Goal: Transaction & Acquisition: Subscribe to service/newsletter

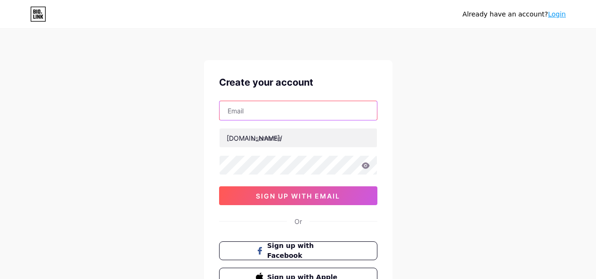
click at [270, 111] on input "text" at bounding box center [298, 110] width 157 height 19
type input "socail@coolwavestransport.ae"
click at [276, 107] on input "socail@coolwavestransport.ae" at bounding box center [298, 110] width 157 height 19
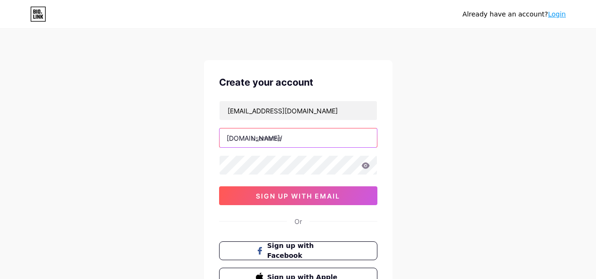
click at [266, 140] on input "text" at bounding box center [298, 138] width 157 height 19
paste input "coolwavestransport"
type input "coolwavestransport"
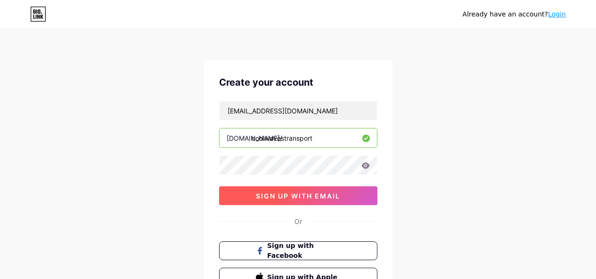
click at [262, 197] on span "sign up with email" at bounding box center [298, 196] width 84 height 8
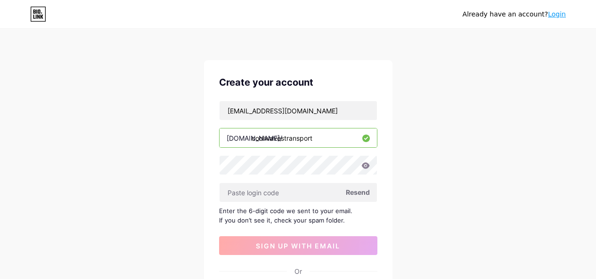
click at [360, 194] on span "Resend" at bounding box center [358, 192] width 24 height 10
click at [248, 118] on input "socail@coolwavestransport.ae" at bounding box center [298, 110] width 157 height 19
type input "[EMAIL_ADDRESS][DOMAIN_NAME]"
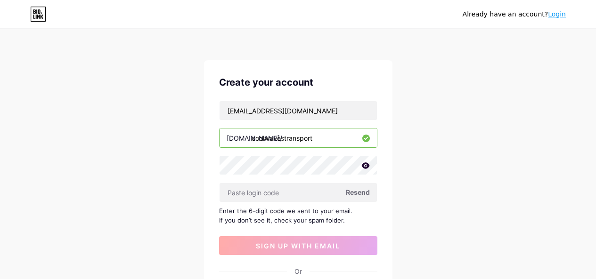
click at [354, 193] on span "Resend" at bounding box center [358, 192] width 24 height 10
click at [369, 165] on icon at bounding box center [365, 166] width 8 height 6
click at [293, 201] on input "text" at bounding box center [298, 192] width 157 height 19
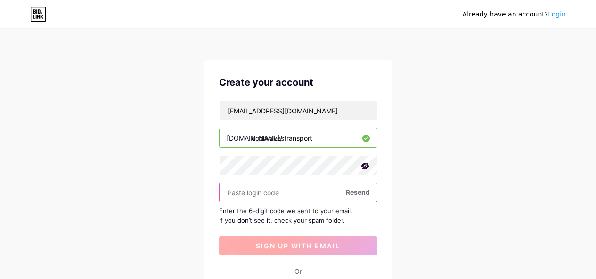
paste input "477885"
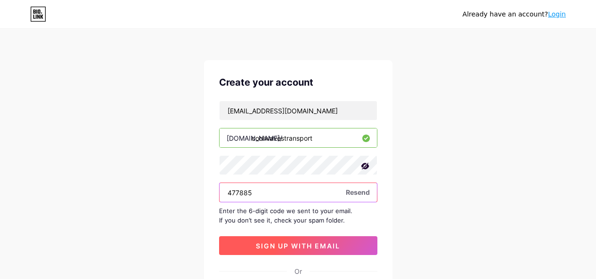
type input "477885"
click at [303, 247] on span "sign up with email" at bounding box center [298, 246] width 84 height 8
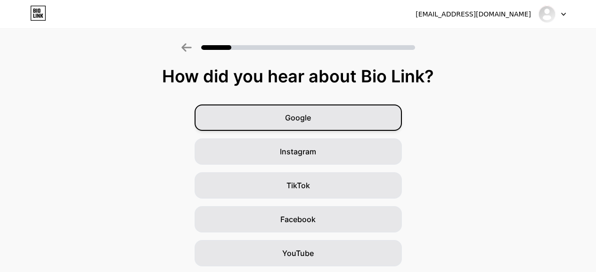
click at [325, 124] on div "Google" at bounding box center [298, 118] width 207 height 26
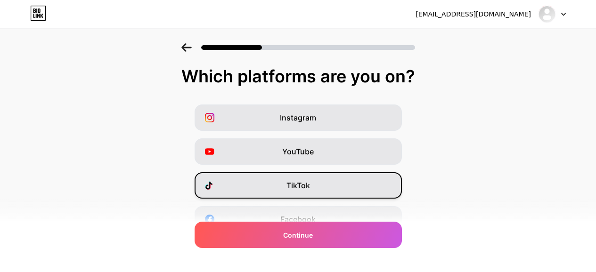
scroll to position [157, 0]
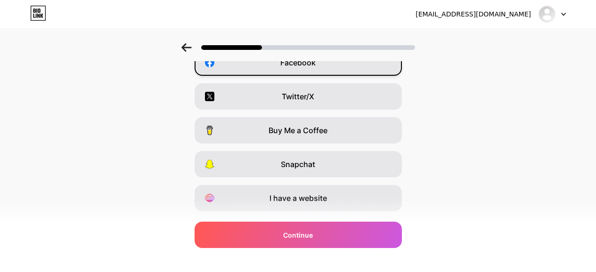
click at [323, 68] on div "Facebook" at bounding box center [298, 62] width 207 height 26
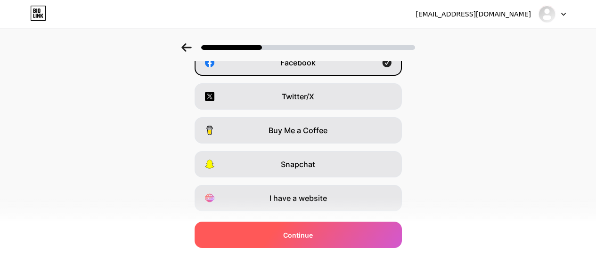
click at [326, 239] on div "Continue" at bounding box center [298, 235] width 207 height 26
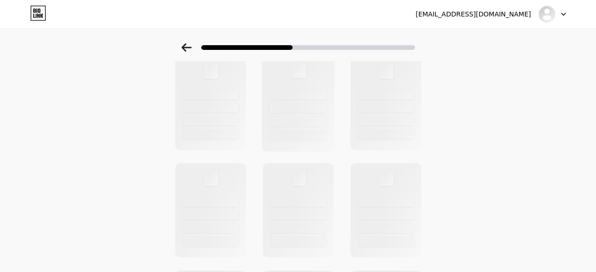
scroll to position [0, 0]
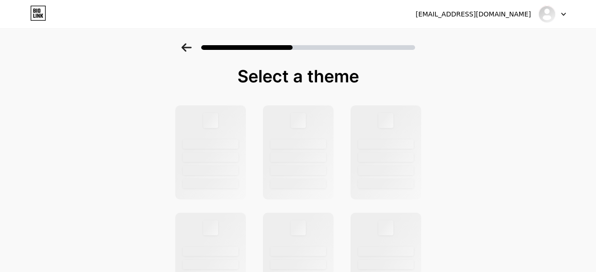
click at [184, 56] on div at bounding box center [298, 44] width 596 height 33
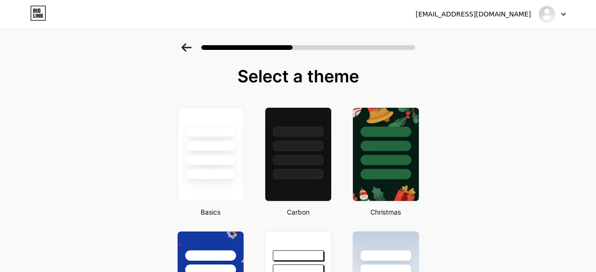
click at [186, 49] on icon at bounding box center [186, 47] width 10 height 8
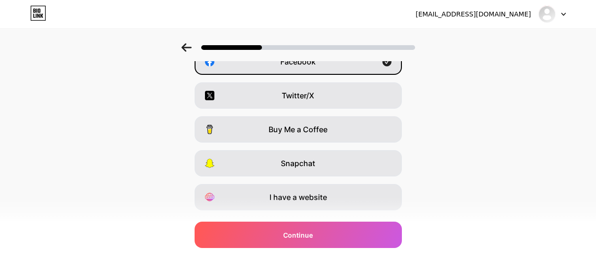
scroll to position [181, 0]
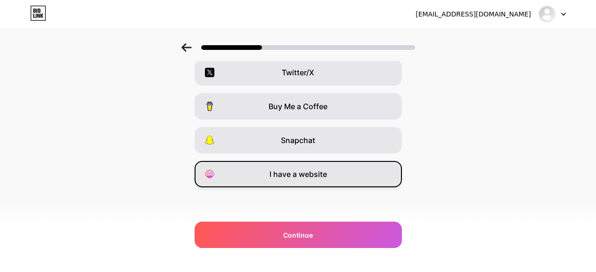
click at [281, 170] on span "I have a website" at bounding box center [297, 174] width 57 height 11
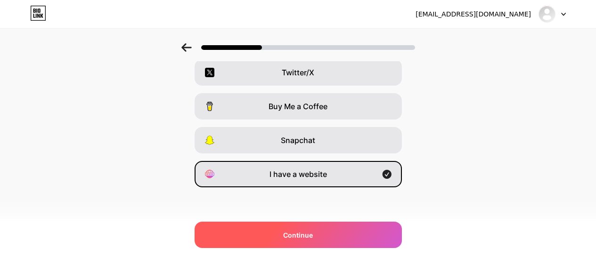
click at [285, 236] on div "Continue" at bounding box center [298, 235] width 207 height 26
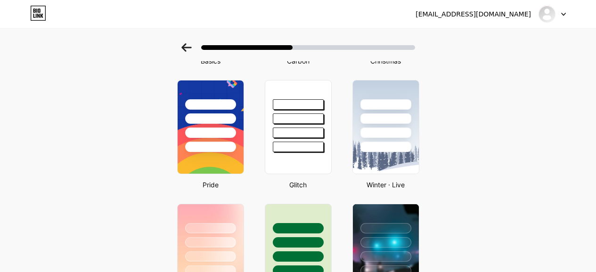
scroll to position [157, 0]
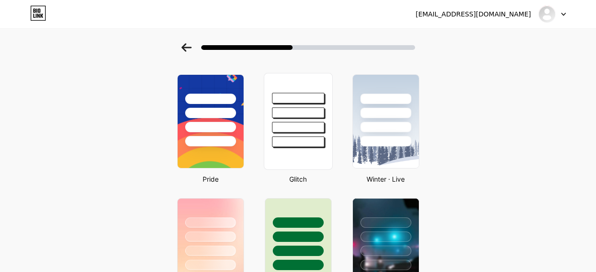
click at [318, 149] on div at bounding box center [297, 121] width 69 height 97
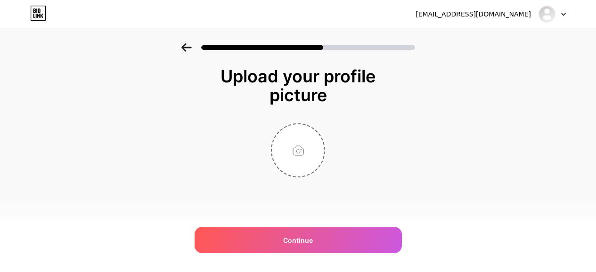
scroll to position [0, 0]
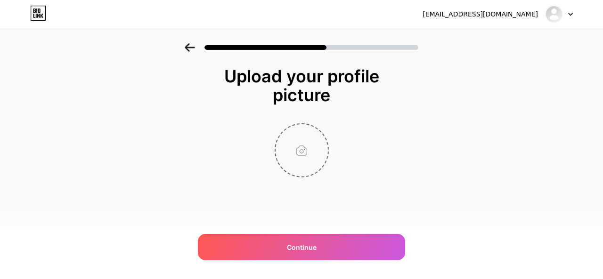
click at [305, 152] on input "file" at bounding box center [302, 150] width 52 height 52
type input "C:\fakepath\COOL WAVES TRANSPORT LLC LOGO.png"
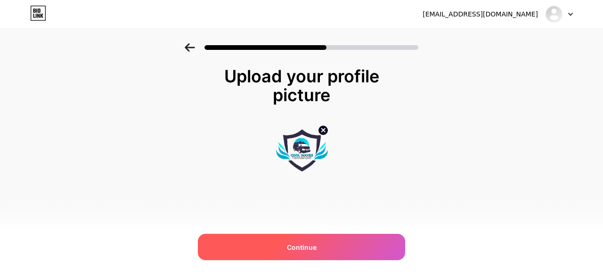
click at [292, 244] on span "Continue" at bounding box center [302, 248] width 30 height 10
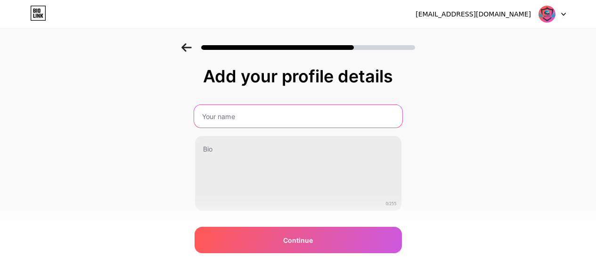
click at [254, 121] on input "text" at bounding box center [298, 116] width 208 height 23
type input "Cool Waves Transport LLC"
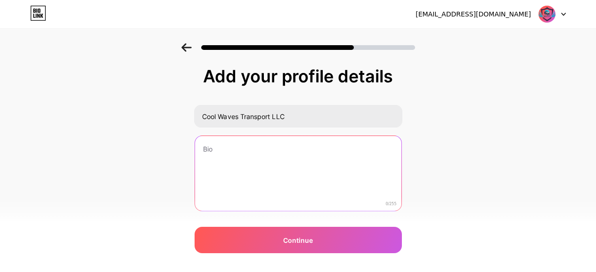
click at [267, 169] on textarea at bounding box center [298, 174] width 206 height 76
paste textarea "One of Dubai's most reputable refrigerated transport rental firms is Cool Waves…"
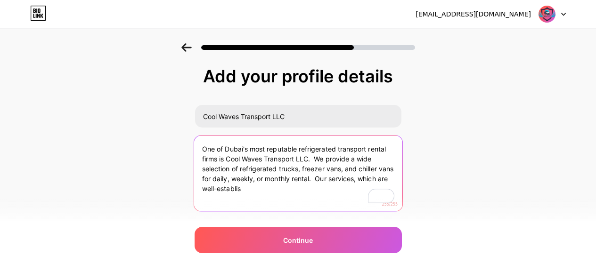
click at [322, 160] on textarea "One of Dubai's most reputable refrigerated transport rental firms is Cool Waves…" at bounding box center [298, 174] width 208 height 77
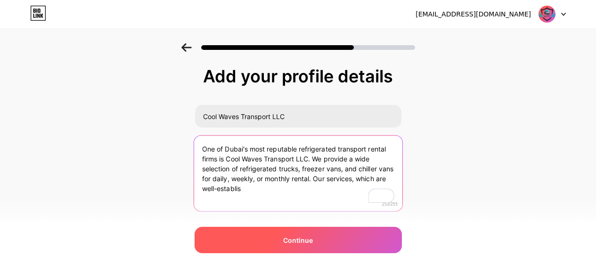
type textarea "One of Dubai's most reputable refrigerated transport rental firms is Cool Waves…"
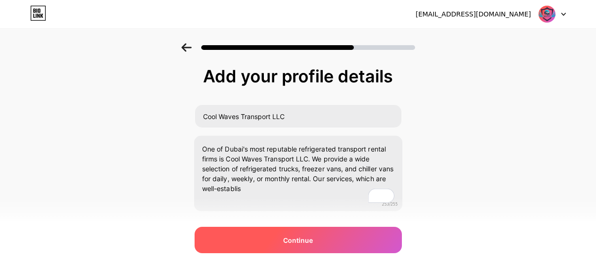
click at [289, 234] on div "Continue" at bounding box center [298, 240] width 207 height 26
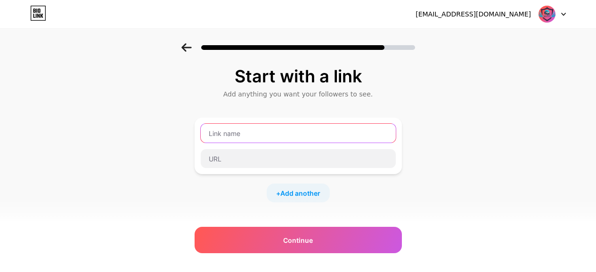
click at [253, 133] on input "text" at bounding box center [298, 133] width 195 height 19
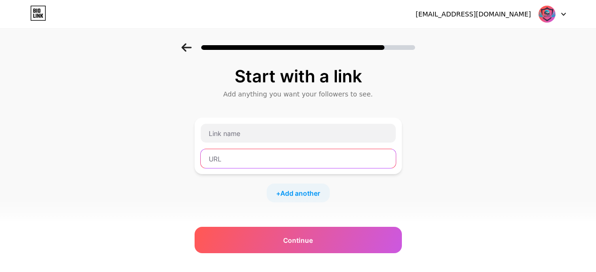
click at [265, 164] on input "text" at bounding box center [298, 158] width 195 height 19
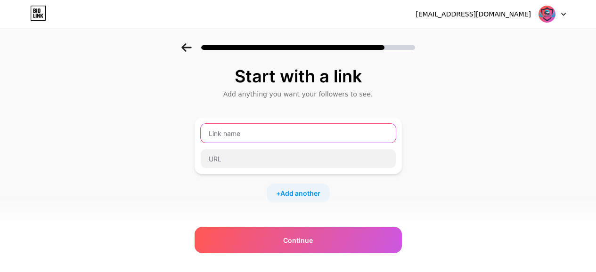
click at [266, 133] on input "text" at bounding box center [298, 133] width 195 height 19
paste input "ool Waves Transport"
type input "Cool Waves Transport"
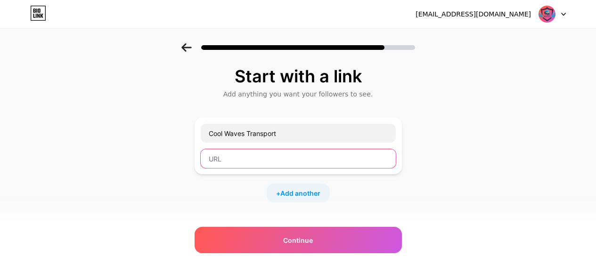
click at [309, 160] on input "text" at bounding box center [298, 158] width 195 height 19
paste input "https://coolwavestransport.ae/"
type input "https://coolwavestransport.ae/"
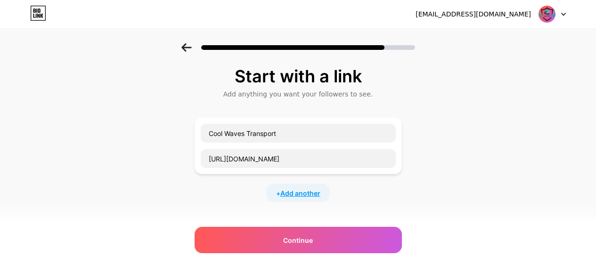
click at [306, 189] on span "Add another" at bounding box center [300, 193] width 40 height 10
click at [267, 200] on input "text" at bounding box center [298, 199] width 195 height 19
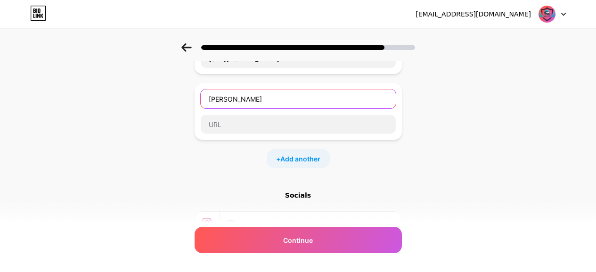
scroll to position [94, 0]
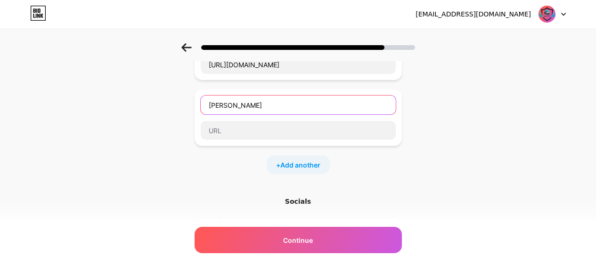
type input "Chiller Van Rental"
click at [222, 116] on div "Chiller Van Rental" at bounding box center [298, 117] width 196 height 45
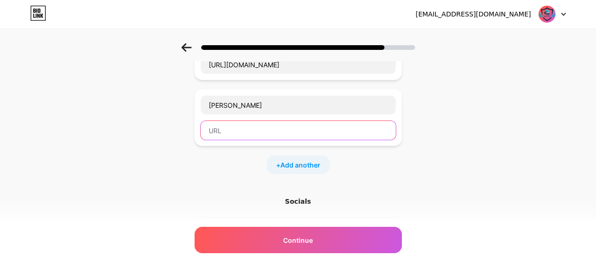
click at [233, 136] on input "text" at bounding box center [298, 130] width 195 height 19
paste input "https://coolwavestransport.ae/services/chiller-van-rental/"
type input "https://coolwavestransport.ae/services/chiller-van-rental/"
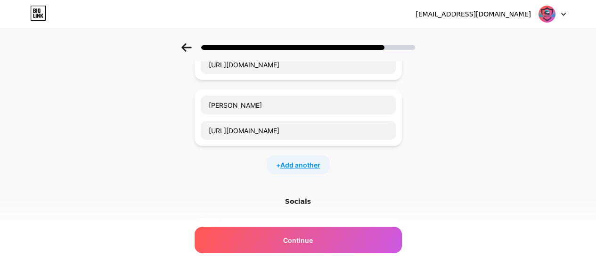
click at [303, 163] on span "Add another" at bounding box center [300, 165] width 40 height 10
click at [255, 203] on input "text" at bounding box center [298, 196] width 195 height 19
paste input "https://coolwavestransport.ae/services/freezer-van-rental/"
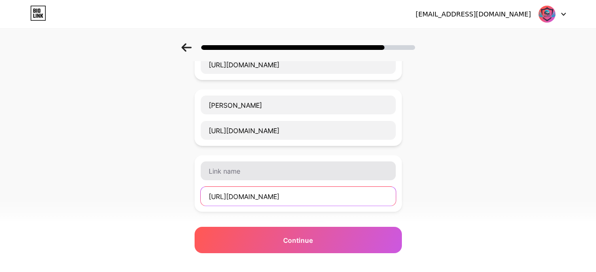
scroll to position [0, 5]
type input "https://coolwavestransport.ae/services/freezer-van-rental/"
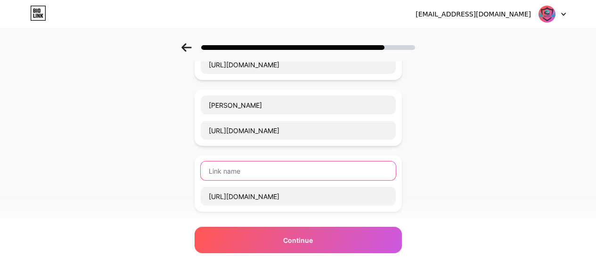
click at [309, 179] on input "text" at bounding box center [298, 171] width 195 height 19
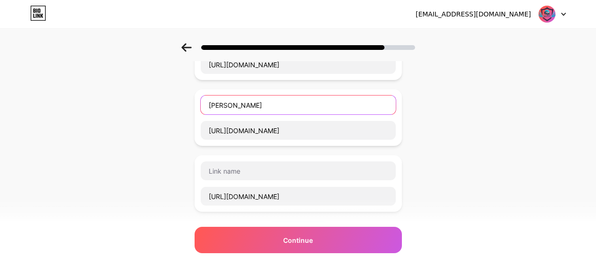
click at [282, 114] on input "Chiller Van Rental" at bounding box center [298, 105] width 195 height 19
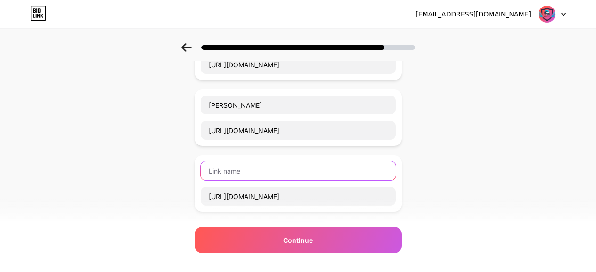
click at [255, 168] on input "text" at bounding box center [298, 171] width 195 height 19
paste input "Chiller Van Rental"
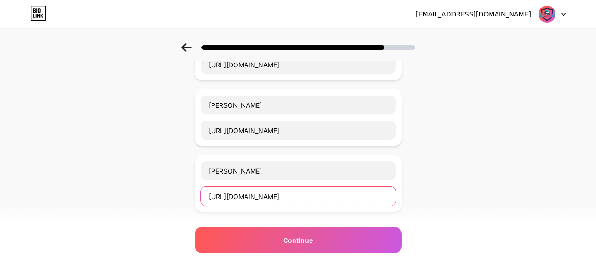
click at [353, 192] on input "https://coolwavestransport.ae/services/freezer-van-rental/" at bounding box center [298, 196] width 195 height 19
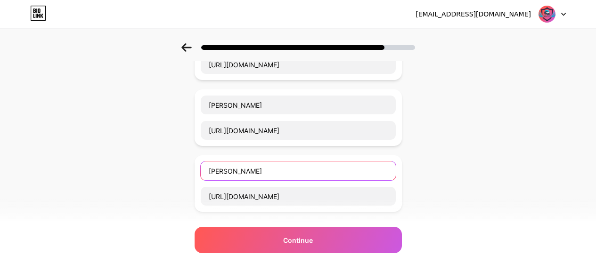
click at [220, 177] on input "Chiller Van Rental" at bounding box center [298, 171] width 195 height 19
paste input "freezer"
type input "Freezer Van Rental"
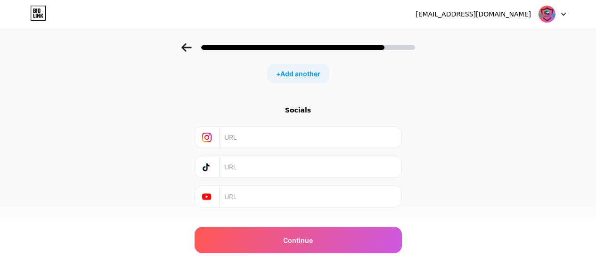
click at [301, 77] on span "Add another" at bounding box center [300, 74] width 40 height 10
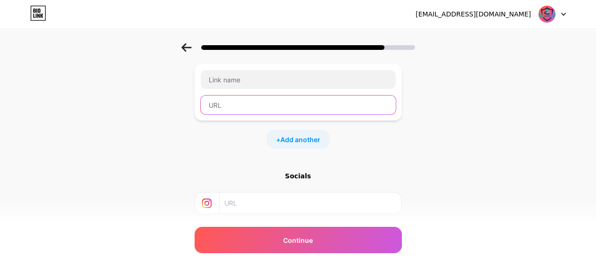
click at [265, 103] on input "text" at bounding box center [298, 105] width 195 height 19
paste input "https://coolwavestransport.ae/services/refrigerated-van-rental/"
click at [330, 100] on input "https://coolwavestransport.ae/services/refrigerated-van-rental/" at bounding box center [298, 105] width 195 height 19
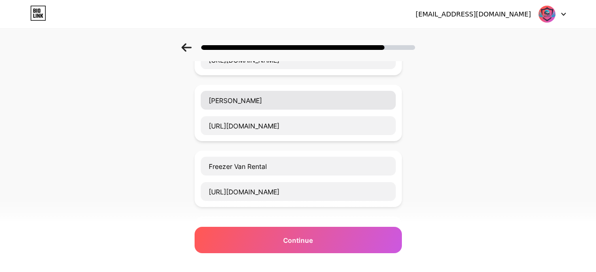
scroll to position [94, 0]
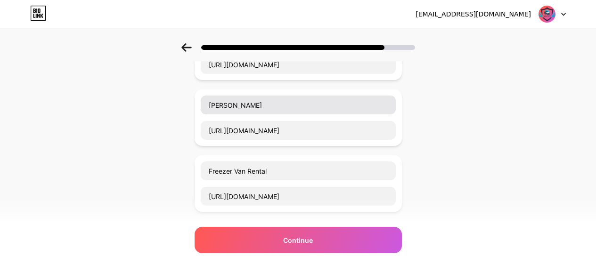
type input "https://coolwavestransport.ae/services/refrigerated-van-rental/"
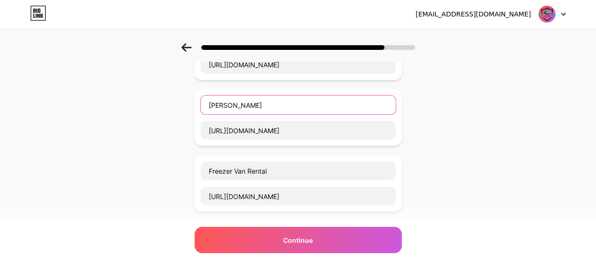
scroll to position [0, 0]
click at [262, 114] on input "Chiller Van Rental" at bounding box center [298, 105] width 195 height 19
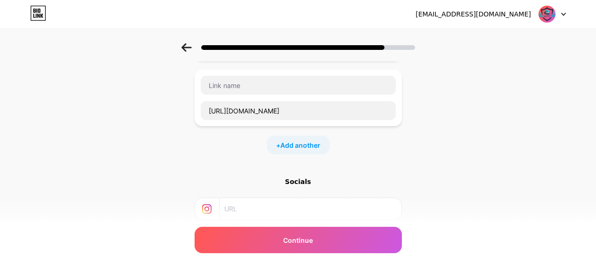
scroll to position [252, 0]
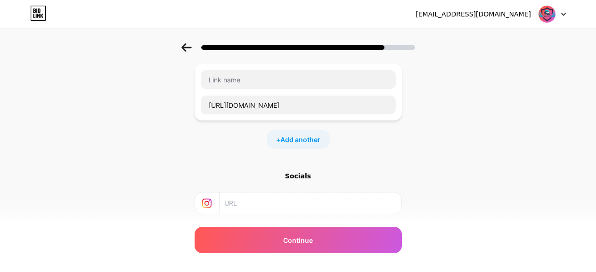
click at [250, 90] on div "https://coolwavestransport.ae/services/refrigerated-van-rental/" at bounding box center [298, 92] width 196 height 45
click at [250, 82] on input "text" at bounding box center [298, 79] width 195 height 19
paste input "Chiller Van Rental"
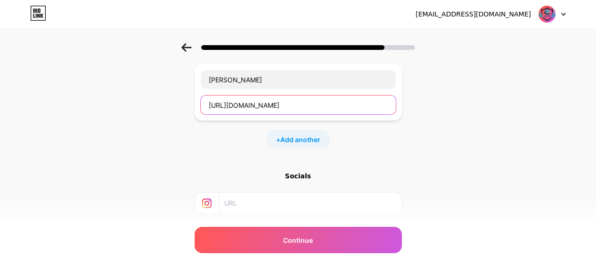
click at [348, 104] on input "https://coolwavestransport.ae/services/refrigerated-van-rental/" at bounding box center [298, 105] width 195 height 19
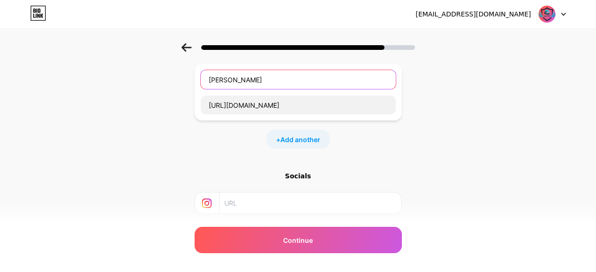
click at [223, 85] on input "Chiller Van Rental" at bounding box center [298, 79] width 195 height 19
paste input "refrigerated"
type input "Refrigerated Van Rental"
click at [251, 188] on div "Socials" at bounding box center [298, 222] width 207 height 102
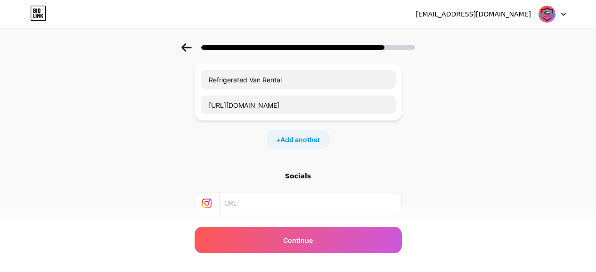
click at [251, 199] on input "text" at bounding box center [309, 203] width 171 height 21
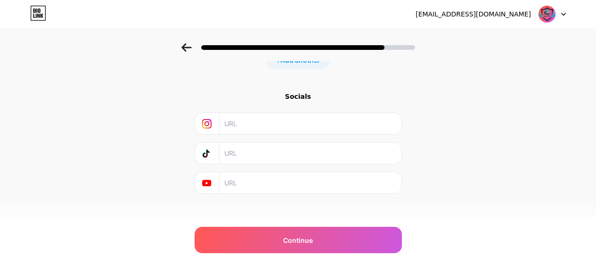
scroll to position [334, 0]
paste input "https://www.instagram.com/coolwavestransport/"
type input "https://www.instagram.com/coolwavestransport/"
click at [268, 171] on input "text" at bounding box center [309, 179] width 171 height 21
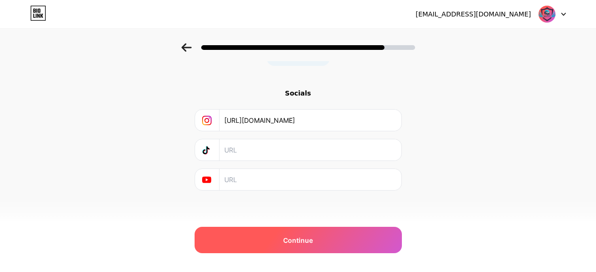
click at [288, 240] on span "Continue" at bounding box center [298, 241] width 30 height 10
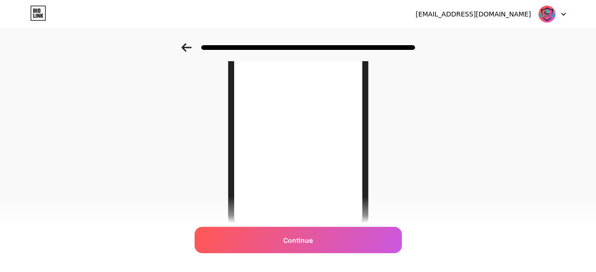
scroll to position [157, 0]
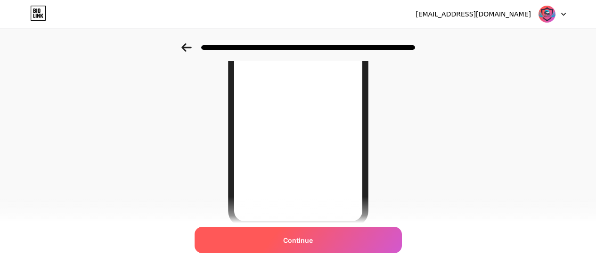
click at [328, 233] on div "Continue" at bounding box center [298, 240] width 207 height 26
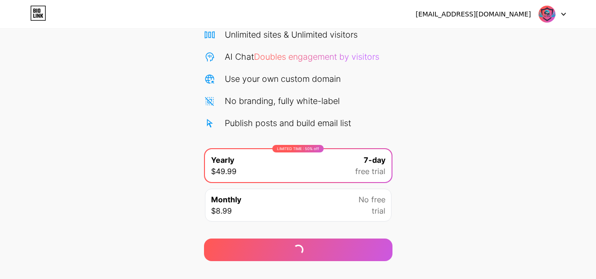
scroll to position [100, 0]
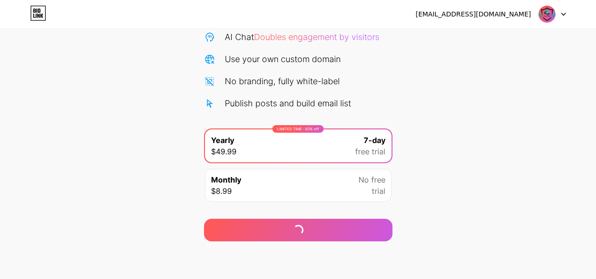
click at [282, 186] on div "Monthly $8.99 No free trial" at bounding box center [298, 185] width 187 height 33
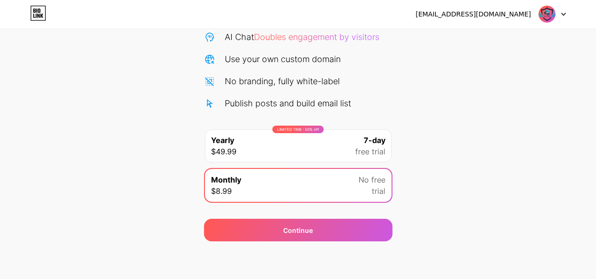
click at [303, 152] on div "LIMITED TIME : 50% off Yearly $49.99 7-day free trial" at bounding box center [298, 146] width 187 height 33
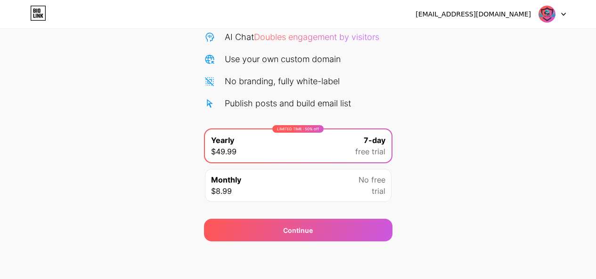
click at [458, 106] on div "Start your 7 day free trial Cancel anytime. We will send you an email 2 days be…" at bounding box center [298, 92] width 596 height 298
click at [468, 175] on div "Start your 7 day free trial Cancel anytime. We will send you an email 2 days be…" at bounding box center [298, 92] width 596 height 298
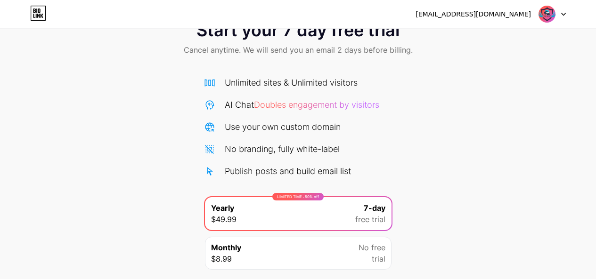
scroll to position [0, 0]
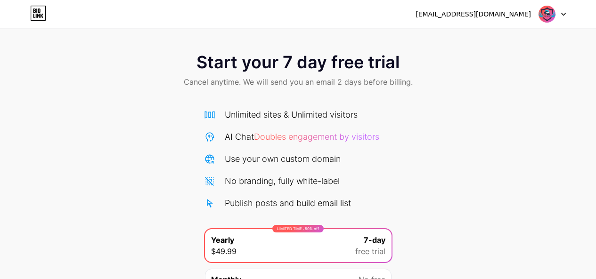
click at [563, 16] on div at bounding box center [551, 14] width 27 height 17
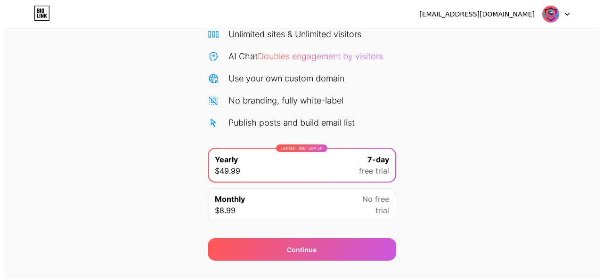
scroll to position [100, 0]
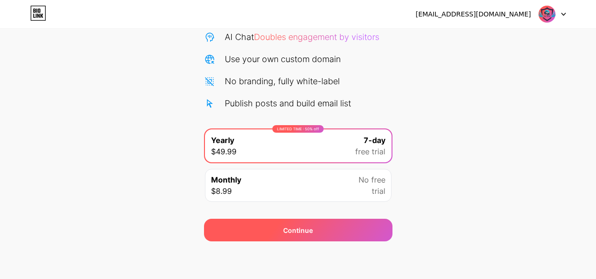
click at [295, 230] on div "Continue" at bounding box center [298, 231] width 30 height 10
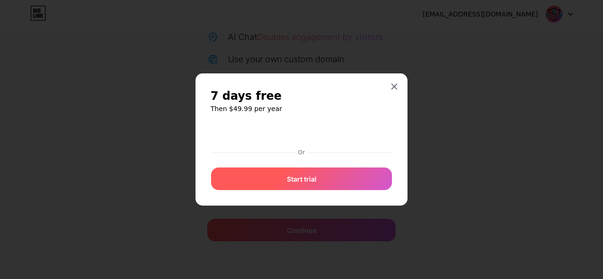
click at [313, 181] on span "Start trial" at bounding box center [302, 179] width 30 height 10
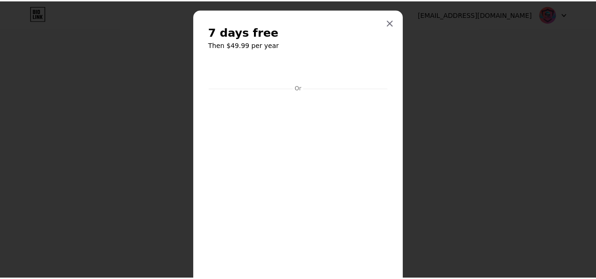
scroll to position [0, 0]
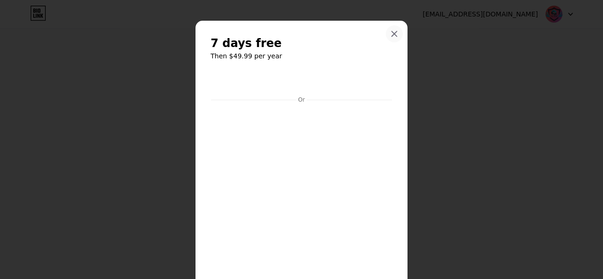
click at [392, 36] on icon at bounding box center [394, 34] width 5 height 5
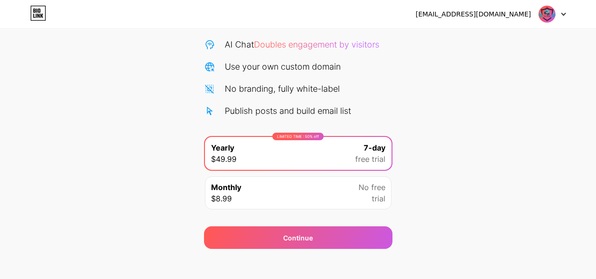
scroll to position [100, 0]
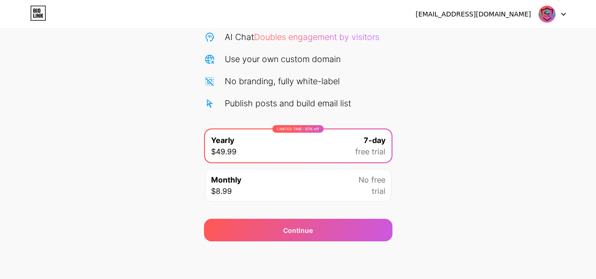
click at [293, 193] on div "Monthly $8.99 No free trial" at bounding box center [298, 185] width 187 height 33
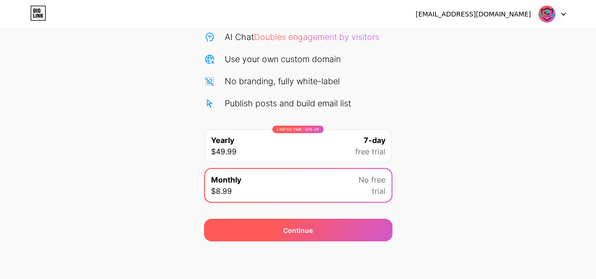
click at [300, 232] on div "Continue" at bounding box center [298, 231] width 30 height 10
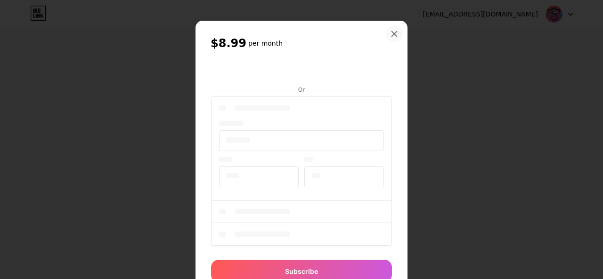
click at [391, 31] on icon at bounding box center [395, 34] width 8 height 8
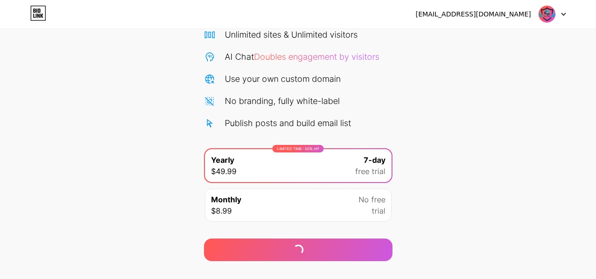
scroll to position [100, 0]
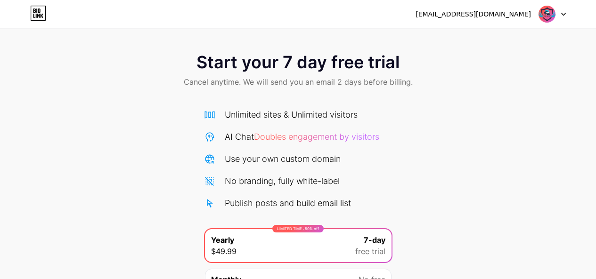
click at [38, 18] on icon at bounding box center [38, 13] width 16 height 15
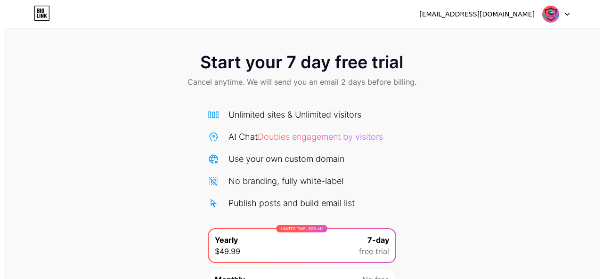
scroll to position [100, 0]
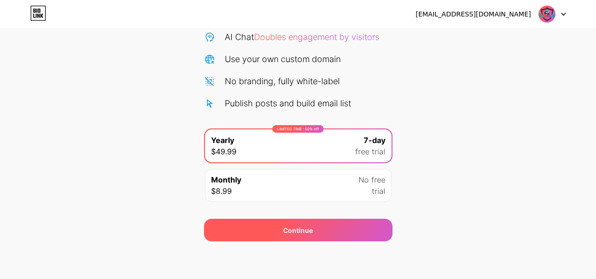
click at [309, 237] on div "Continue" at bounding box center [298, 230] width 188 height 23
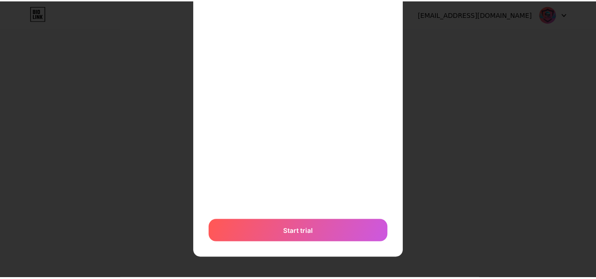
scroll to position [0, 0]
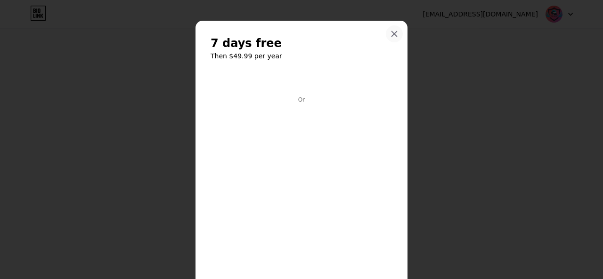
click at [393, 33] on icon at bounding box center [395, 34] width 8 height 8
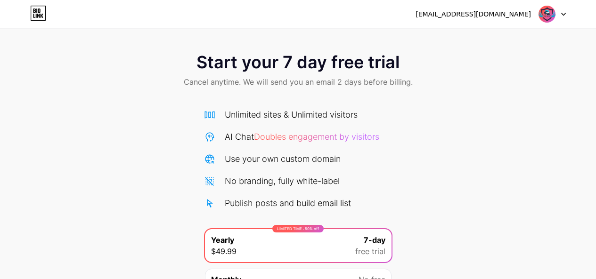
click at [547, 14] on img at bounding box center [547, 14] width 18 height 18
click at [472, 14] on div "[EMAIL_ADDRESS][DOMAIN_NAME]" at bounding box center [472, 14] width 115 height 10
click at [306, 140] on span "Doubles engagement by visitors" at bounding box center [316, 137] width 125 height 10
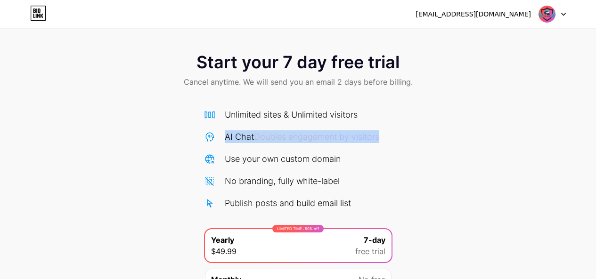
click at [306, 140] on span "Doubles engagement by visitors" at bounding box center [316, 137] width 125 height 10
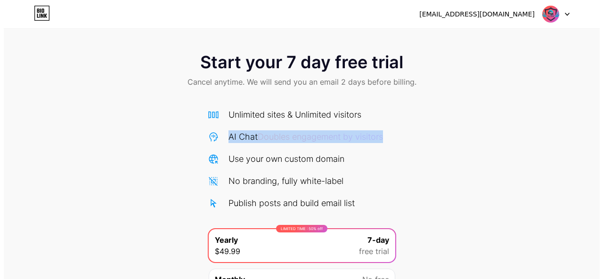
scroll to position [100, 0]
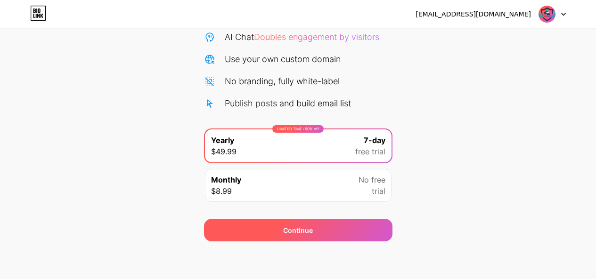
click at [317, 234] on div "Continue" at bounding box center [298, 230] width 188 height 23
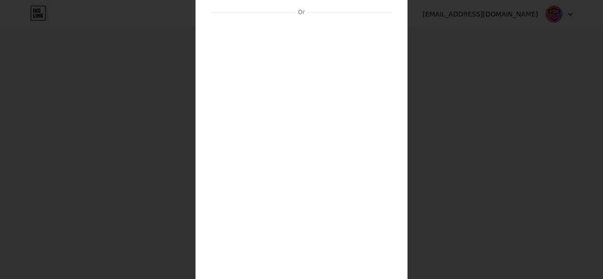
scroll to position [244, 0]
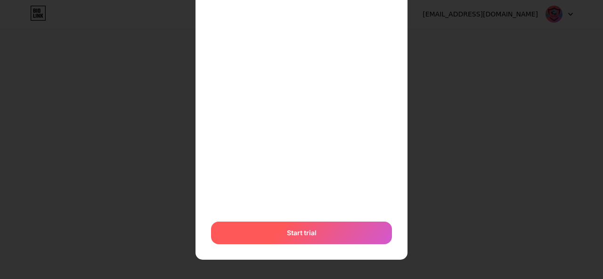
click at [303, 239] on div "Start trial" at bounding box center [301, 233] width 181 height 23
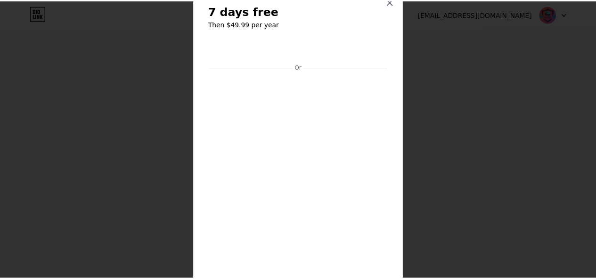
scroll to position [0, 0]
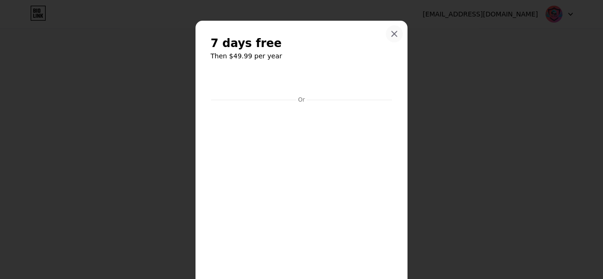
click at [391, 40] on div at bounding box center [394, 33] width 17 height 17
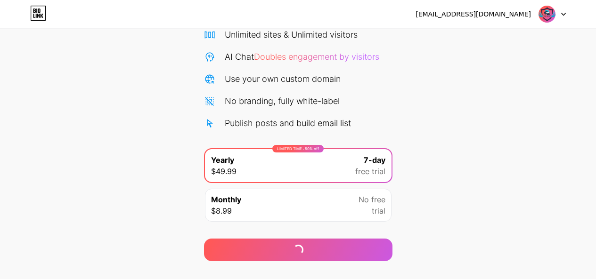
scroll to position [100, 0]
